Goal: Find specific page/section: Find specific page/section

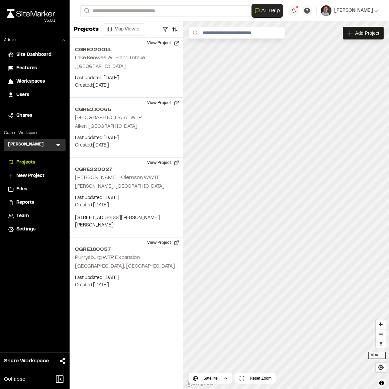
click at [59, 143] on icon at bounding box center [58, 144] width 7 height 7
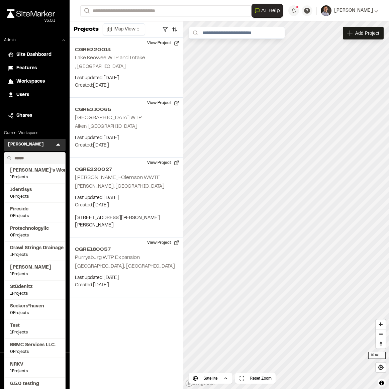
click at [37, 159] on input "text" at bounding box center [37, 157] width 51 height 11
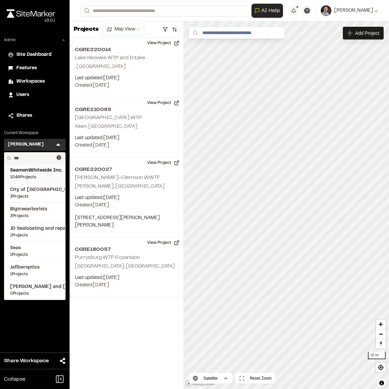
type input "***"
click at [32, 171] on span "SeamonWhiteside Inc." at bounding box center [34, 170] width 49 height 7
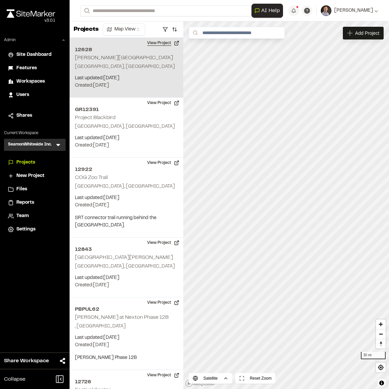
click at [163, 41] on button "View Project" at bounding box center [163, 43] width 40 height 11
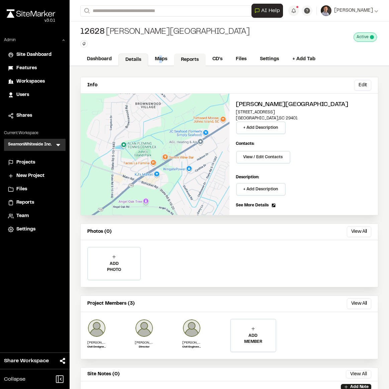
drag, startPoint x: 160, startPoint y: 59, endPoint x: 175, endPoint y: 58, distance: 14.8
click at [160, 59] on link "Maps" at bounding box center [161, 59] width 26 height 13
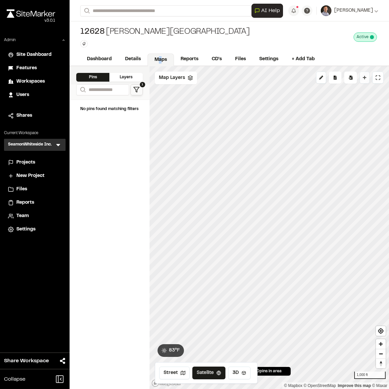
click at [369, 81] on button "Drop Pin" at bounding box center [364, 78] width 10 height 12
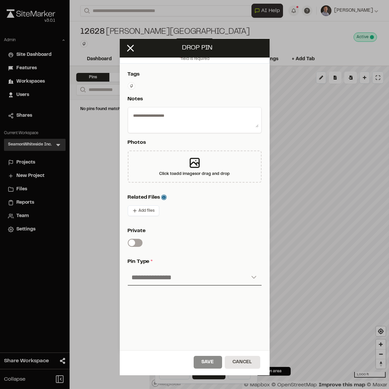
scroll to position [83, 0]
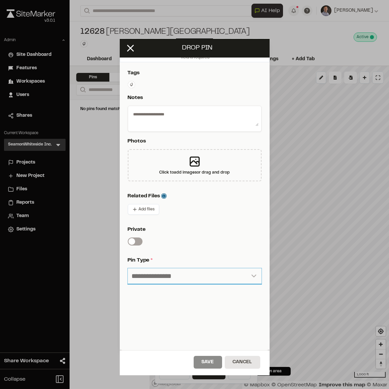
click at [173, 273] on select "**********" at bounding box center [195, 276] width 134 height 16
select select "*"
click at [128, 268] on select "**********" at bounding box center [195, 276] width 134 height 16
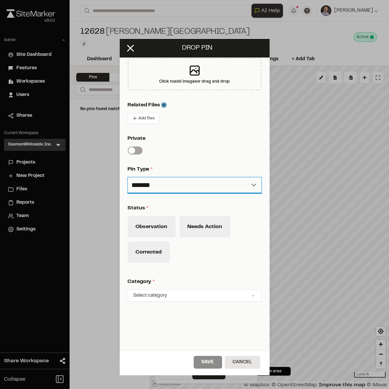
scroll to position [192, 0]
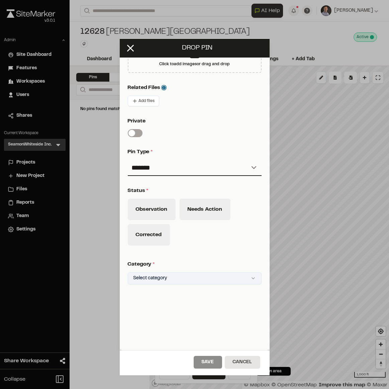
click at [153, 272] on html "Close sidebar v 3.0.1 Admin Site Dashboard Features Workspaces Users Shares Cur…" at bounding box center [194, 194] width 389 height 389
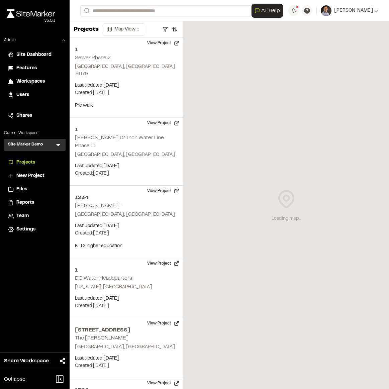
click at [58, 147] on icon at bounding box center [58, 144] width 7 height 7
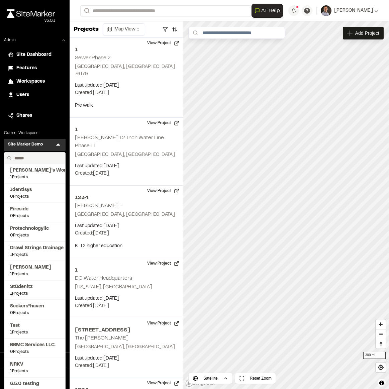
click at [40, 156] on input "text" at bounding box center [37, 157] width 51 height 11
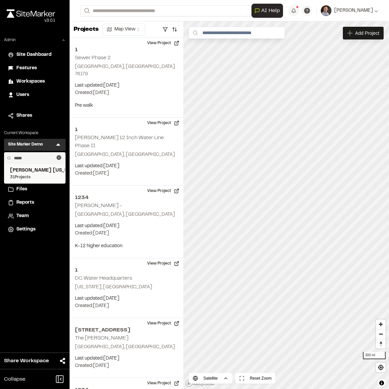
type input "*****"
click at [43, 173] on span "Kimley Horn Texas" at bounding box center [34, 170] width 49 height 7
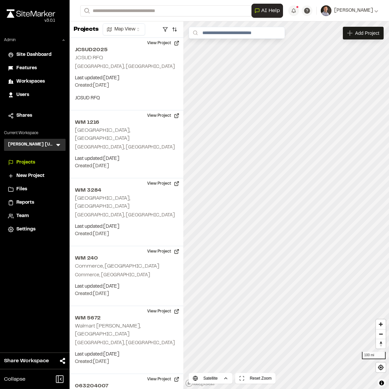
click at [59, 144] on icon at bounding box center [58, 145] width 4 height 2
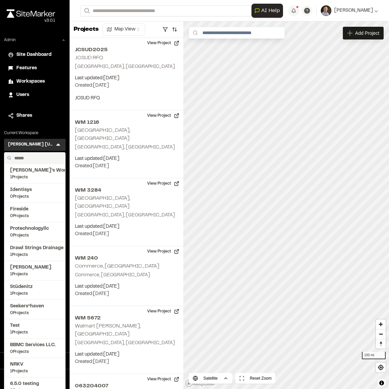
click at [30, 157] on input "text" at bounding box center [37, 157] width 51 height 11
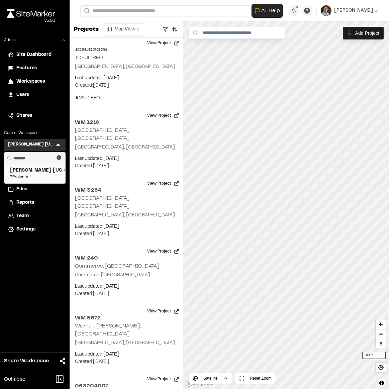
type input "*******"
click at [29, 173] on span "Kimley Horn Florida" at bounding box center [34, 170] width 49 height 7
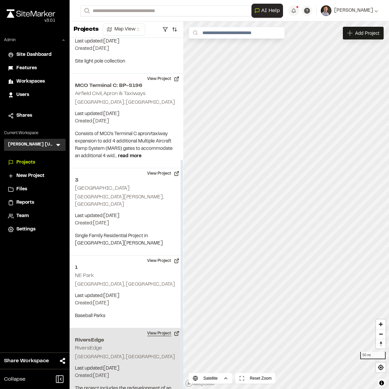
scroll to position [187, 0]
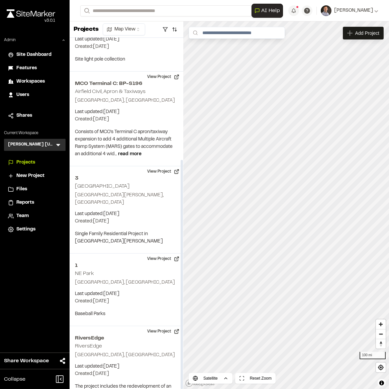
click at [61, 147] on div "Kimley Horn Florida KH Menu" at bounding box center [35, 145] width 62 height 12
click at [58, 145] on icon at bounding box center [58, 145] width 4 height 2
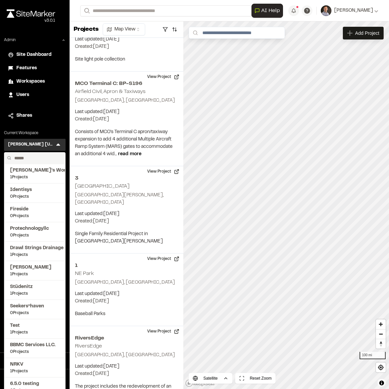
click at [41, 157] on input "text" at bounding box center [37, 157] width 51 height 11
click at [36, 80] on span "Workspaces" at bounding box center [30, 81] width 28 height 7
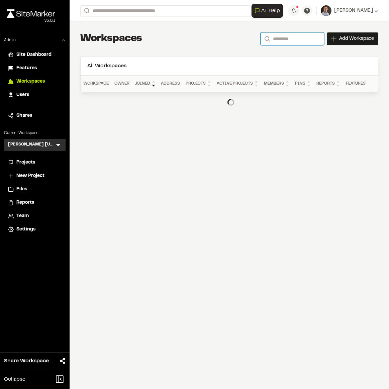
click at [283, 39] on input "Search" at bounding box center [292, 38] width 64 height 13
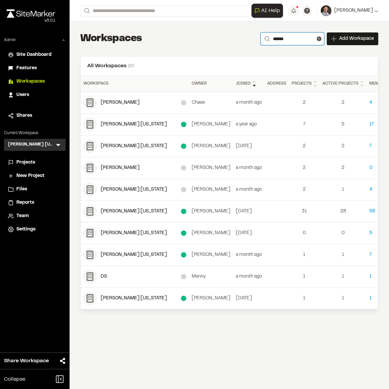
type input "******"
click at [126, 145] on div "Kimley Horn Virginia" at bounding box center [141, 145] width 80 height 7
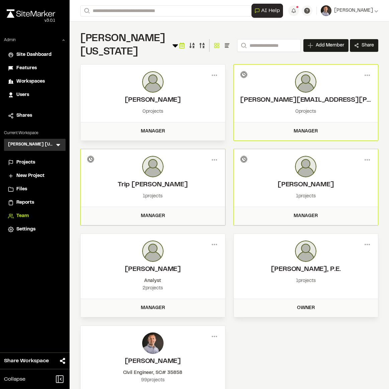
click at [34, 160] on span "Projects" at bounding box center [25, 162] width 19 height 7
